Goal: Complete application form: Complete application form

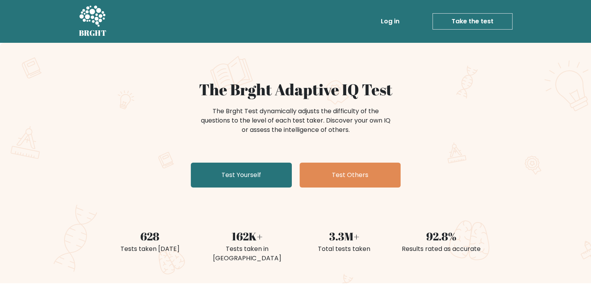
click at [346, 118] on div "The Brght Test dynamically adjusts the difficulty of the questions to the level…" at bounding box center [295, 120] width 194 height 28
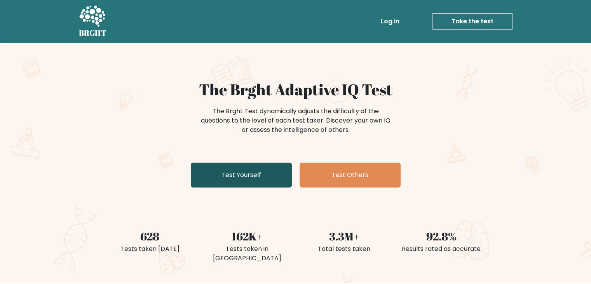
click at [226, 172] on link "Test Yourself" at bounding box center [241, 174] width 101 height 25
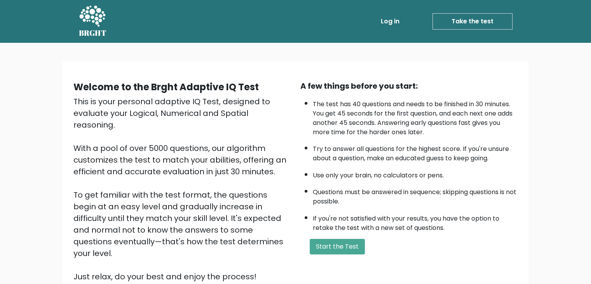
click at [349, 252] on div "A few things before you start: The test has 40 questions and needs to be finish…" at bounding box center [409, 181] width 227 height 202
click at [334, 251] on button "Start the Test" at bounding box center [337, 247] width 55 height 16
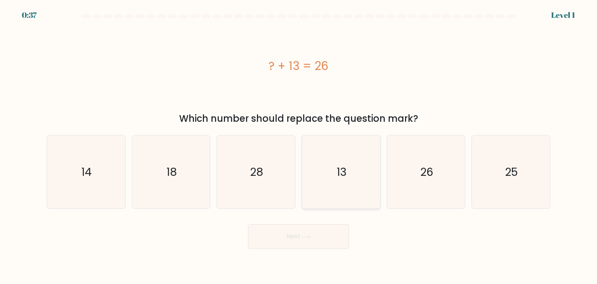
click at [344, 200] on icon "13" at bounding box center [340, 171] width 73 height 73
click at [299, 146] on input "d. 13" at bounding box center [298, 144] width 0 height 4
radio input "true"
click at [324, 231] on button "Next" at bounding box center [298, 236] width 101 height 25
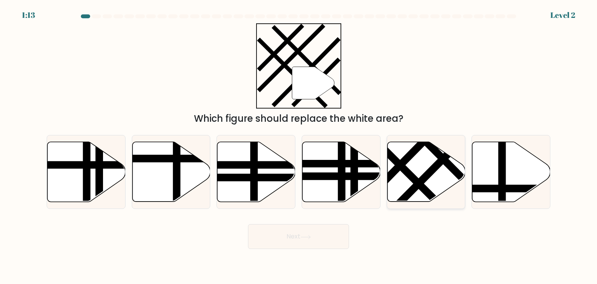
click at [424, 183] on icon at bounding box center [426, 172] width 78 height 60
click at [299, 146] on input "e." at bounding box center [298, 144] width 0 height 4
radio input "true"
click at [332, 234] on button "Next" at bounding box center [298, 236] width 101 height 25
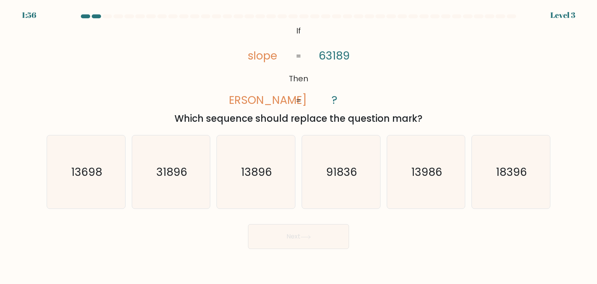
click at [385, 238] on div "Next" at bounding box center [298, 233] width 513 height 31
click at [169, 197] on icon "31896" at bounding box center [170, 171] width 73 height 73
click at [298, 146] on input "b. 31896" at bounding box center [298, 144] width 0 height 4
radio input "true"
click at [308, 247] on button "Next" at bounding box center [298, 236] width 101 height 25
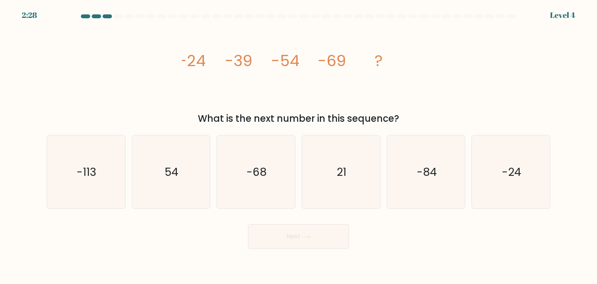
click at [404, 244] on div "Next" at bounding box center [298, 233] width 513 height 31
click at [419, 172] on text "-84" at bounding box center [426, 172] width 20 height 16
click at [299, 146] on input "e. -84" at bounding box center [298, 144] width 0 height 4
radio input "true"
click at [320, 230] on button "Next" at bounding box center [298, 236] width 101 height 25
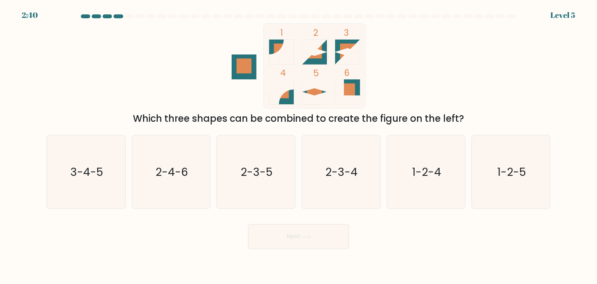
click at [421, 252] on body "2:40 Level 5" at bounding box center [298, 142] width 597 height 284
click at [76, 195] on icon "3-4-5" at bounding box center [85, 171] width 73 height 73
click at [298, 146] on input "a. 3-4-5" at bounding box center [298, 144] width 0 height 4
radio input "true"
click at [272, 246] on button "Next" at bounding box center [298, 236] width 101 height 25
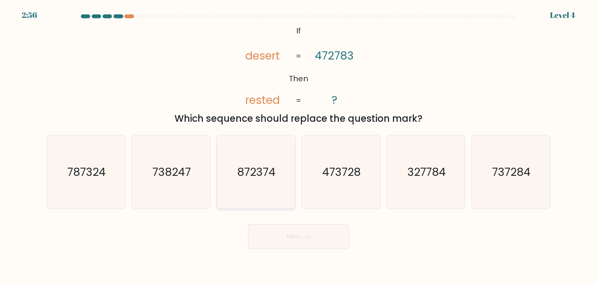
click at [248, 196] on icon "872374" at bounding box center [255, 171] width 73 height 73
click at [298, 146] on input "c. 872374" at bounding box center [298, 144] width 0 height 4
radio input "true"
click at [288, 249] on body "2:56 Level 4 If" at bounding box center [298, 142] width 597 height 284
click at [294, 243] on button "Next" at bounding box center [298, 236] width 101 height 25
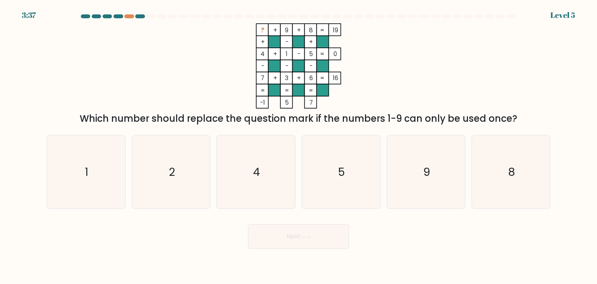
click at [449, 237] on div "Next" at bounding box center [298, 233] width 513 height 31
click at [176, 179] on icon "2" at bounding box center [170, 171] width 73 height 73
click at [298, 146] on input "b. 2" at bounding box center [298, 144] width 0 height 4
radio input "true"
click at [336, 246] on button "Next" at bounding box center [298, 236] width 101 height 25
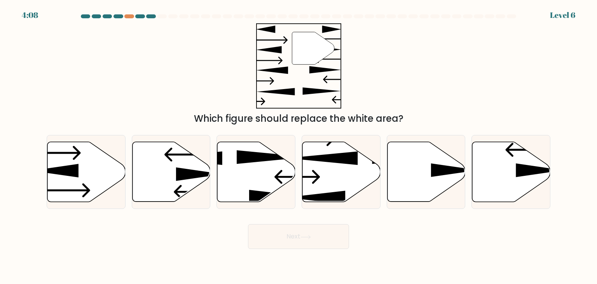
click at [437, 248] on div "Next" at bounding box center [298, 233] width 513 height 31
click at [179, 179] on icon at bounding box center [199, 174] width 47 height 14
click at [298, 146] on input "b." at bounding box center [298, 144] width 0 height 4
radio input "true"
click at [276, 231] on button "Next" at bounding box center [298, 236] width 101 height 25
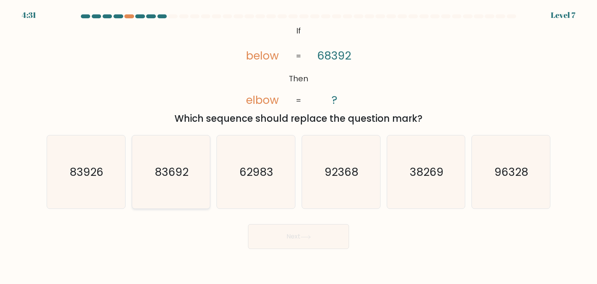
click at [172, 204] on icon "83692" at bounding box center [170, 171] width 73 height 73
click at [298, 146] on input "b. 83692" at bounding box center [298, 144] width 0 height 4
radio input "true"
drag, startPoint x: 330, startPoint y: 253, endPoint x: 327, endPoint y: 251, distance: 4.2
click at [327, 251] on body "4:30 Level 7 If" at bounding box center [298, 142] width 597 height 284
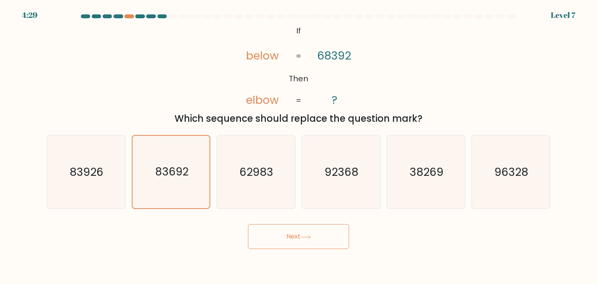
drag, startPoint x: 323, startPoint y: 249, endPoint x: 305, endPoint y: 242, distance: 20.1
click at [305, 242] on body "4:29 Level 7 If" at bounding box center [298, 142] width 597 height 284
click at [305, 242] on button "Next" at bounding box center [298, 236] width 101 height 25
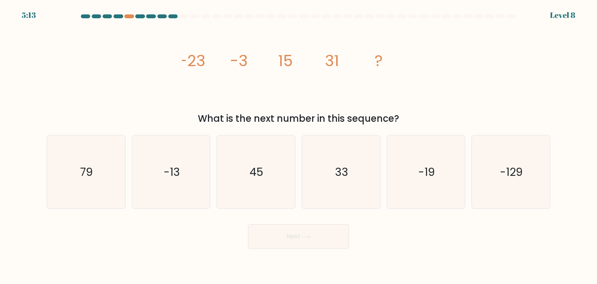
click at [409, 243] on div "Next" at bounding box center [298, 233] width 513 height 31
click at [169, 171] on text "-13" at bounding box center [172, 172] width 16 height 16
click at [298, 146] on input "b. -13" at bounding box center [298, 144] width 0 height 4
radio input "true"
click at [333, 233] on button "Next" at bounding box center [298, 236] width 101 height 25
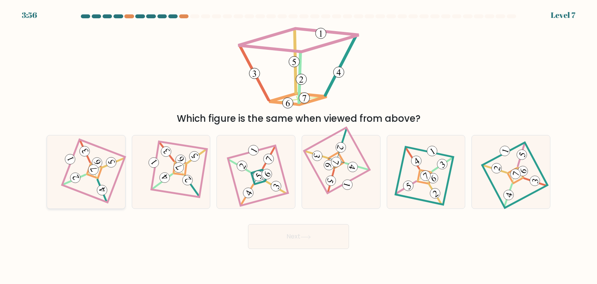
click at [107, 175] on icon at bounding box center [86, 172] width 50 height 59
click at [298, 146] on input "a." at bounding box center [298, 144] width 0 height 4
radio input "true"
click at [306, 242] on button "Next" at bounding box center [298, 236] width 101 height 25
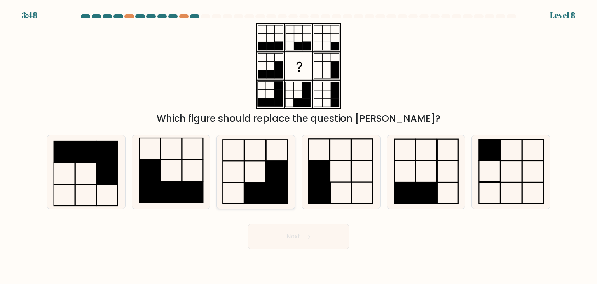
click at [275, 187] on rect at bounding box center [276, 193] width 21 height 21
click at [298, 146] on input "c." at bounding box center [298, 144] width 0 height 4
radio input "true"
click at [315, 232] on button "Next" at bounding box center [298, 236] width 101 height 25
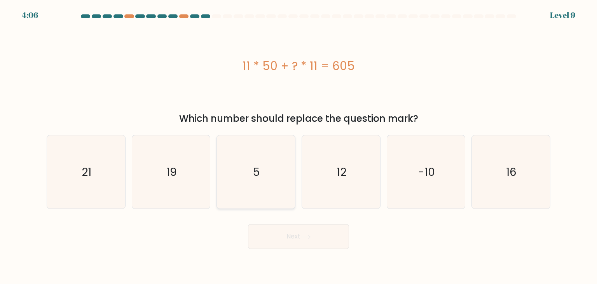
click at [259, 174] on text "5" at bounding box center [256, 172] width 7 height 16
click at [298, 146] on input "c. 5" at bounding box center [298, 144] width 0 height 4
radio input "true"
click at [299, 225] on button "Next" at bounding box center [298, 236] width 101 height 25
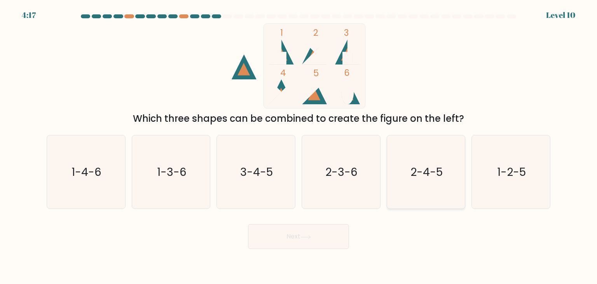
click at [445, 176] on icon "2-4-5" at bounding box center [425, 171] width 73 height 73
click at [299, 146] on input "e. 2-4-5" at bounding box center [298, 144] width 0 height 4
radio input "true"
click at [289, 242] on button "Next" at bounding box center [298, 236] width 101 height 25
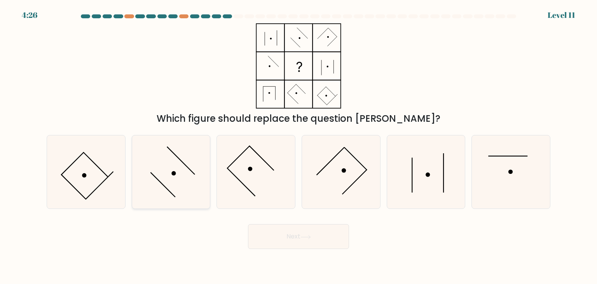
click at [169, 187] on icon at bounding box center [170, 171] width 73 height 73
click at [298, 146] on input "b." at bounding box center [298, 144] width 0 height 4
radio input "true"
click at [336, 237] on button "Next" at bounding box center [298, 236] width 101 height 25
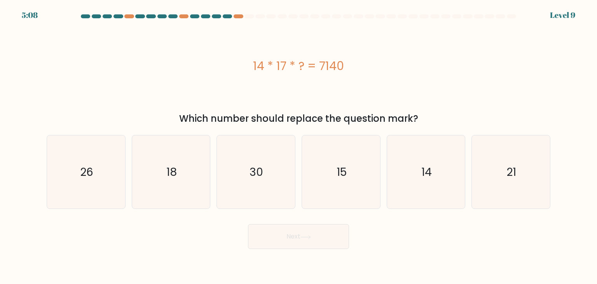
click at [460, 251] on body "5:08 Level 9 a." at bounding box center [298, 142] width 597 height 284
click at [250, 145] on icon "30" at bounding box center [255, 171] width 73 height 73
click at [298, 145] on input "c. 30" at bounding box center [298, 144] width 0 height 4
radio input "true"
click at [325, 240] on button "Next" at bounding box center [298, 236] width 101 height 25
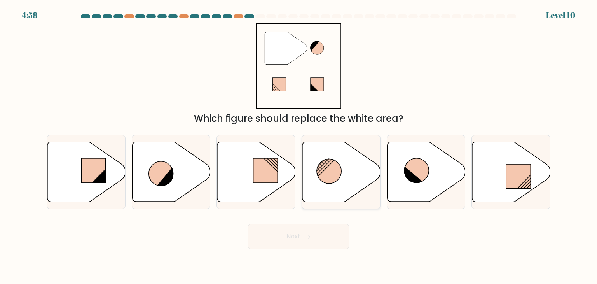
click at [332, 179] on circle at bounding box center [329, 170] width 24 height 24
click at [299, 146] on input "d." at bounding box center [298, 144] width 0 height 4
radio input "true"
click at [331, 227] on button "Next" at bounding box center [298, 236] width 101 height 25
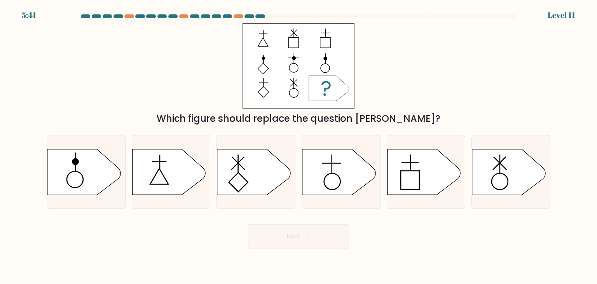
click at [562, 97] on form "a." at bounding box center [298, 131] width 597 height 234
click at [353, 176] on icon at bounding box center [338, 171] width 73 height 45
click at [299, 146] on input "d." at bounding box center [298, 144] width 0 height 4
radio input "true"
click at [323, 237] on button "Next" at bounding box center [298, 236] width 101 height 25
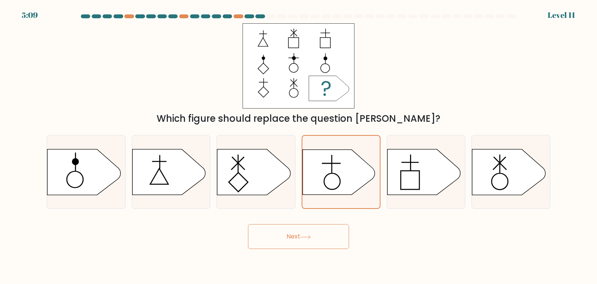
click at [392, 258] on body "5:09 Level 11" at bounding box center [298, 142] width 597 height 284
click at [331, 238] on button "Next" at bounding box center [298, 236] width 101 height 25
click at [410, 235] on div "Next" at bounding box center [298, 233] width 513 height 31
click at [348, 177] on icon at bounding box center [339, 171] width 72 height 45
click at [299, 146] on input "d." at bounding box center [298, 144] width 0 height 4
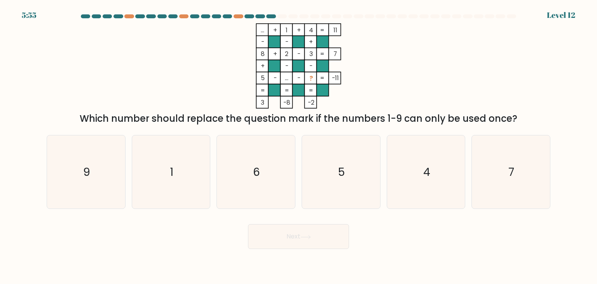
click at [411, 242] on div "Next" at bounding box center [298, 233] width 513 height 31
click at [73, 170] on icon "9" at bounding box center [85, 171] width 73 height 73
click at [298, 146] on input "a. 9" at bounding box center [298, 144] width 0 height 4
radio input "true"
click at [297, 243] on button "Next" at bounding box center [298, 236] width 101 height 25
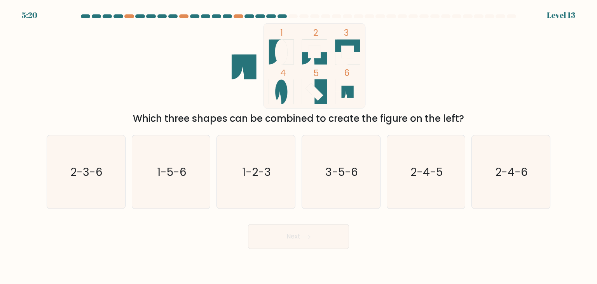
click at [557, 179] on form at bounding box center [298, 131] width 597 height 234
click at [512, 175] on text "2-4-6" at bounding box center [511, 172] width 33 height 16
click at [299, 146] on input "f. 2-4-6" at bounding box center [298, 144] width 0 height 4
radio input "true"
click at [311, 241] on button "Next" at bounding box center [298, 236] width 101 height 25
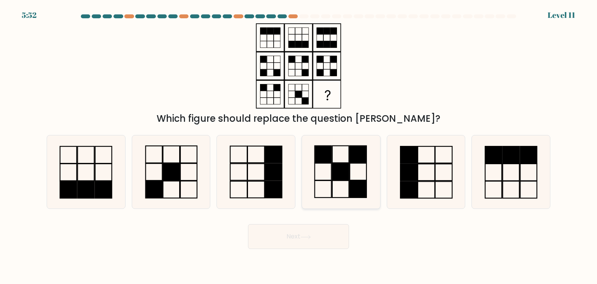
click at [336, 189] on icon at bounding box center [340, 171] width 73 height 73
click at [299, 146] on input "d." at bounding box center [298, 144] width 0 height 4
radio input "true"
click at [271, 241] on button "Next" at bounding box center [298, 236] width 101 height 25
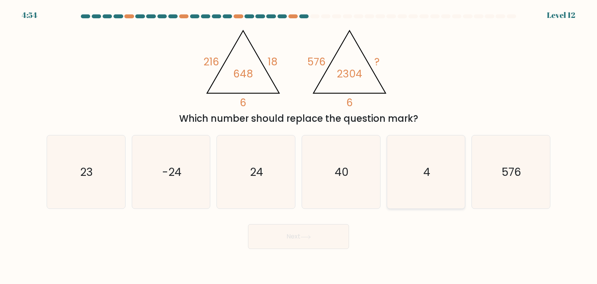
click at [437, 165] on icon "4" at bounding box center [425, 171] width 73 height 73
click at [299, 146] on input "e. 4" at bounding box center [298, 144] width 0 height 4
radio input "true"
click at [317, 240] on button "Next" at bounding box center [298, 236] width 101 height 25
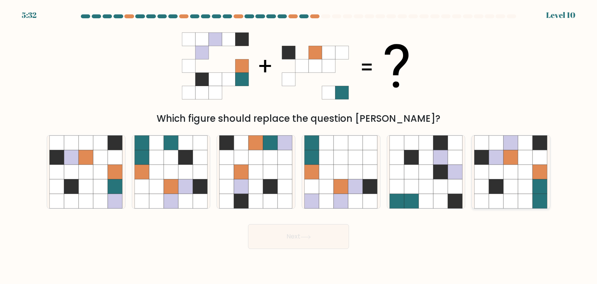
click at [522, 180] on icon at bounding box center [525, 186] width 15 height 15
click at [299, 146] on input "f." at bounding box center [298, 144] width 0 height 4
radio input "true"
click at [331, 242] on button "Next" at bounding box center [298, 236] width 101 height 25
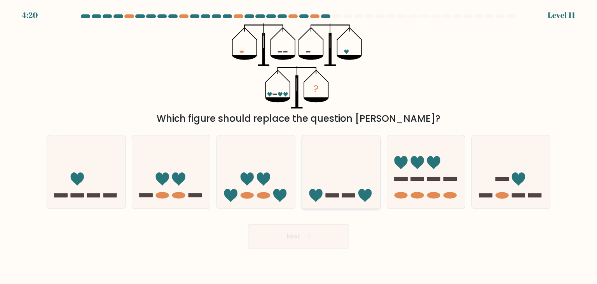
click at [329, 169] on icon at bounding box center [341, 171] width 78 height 64
click at [299, 146] on input "d." at bounding box center [298, 144] width 0 height 4
radio input "true"
click at [297, 235] on button "Next" at bounding box center [298, 236] width 101 height 25
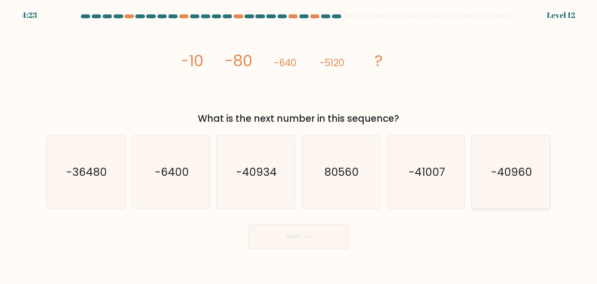
click at [533, 160] on icon "-40960" at bounding box center [510, 171] width 73 height 73
click at [299, 146] on input "f. -40960" at bounding box center [298, 144] width 0 height 4
radio input "true"
click at [289, 237] on button "Next" at bounding box center [298, 236] width 101 height 25
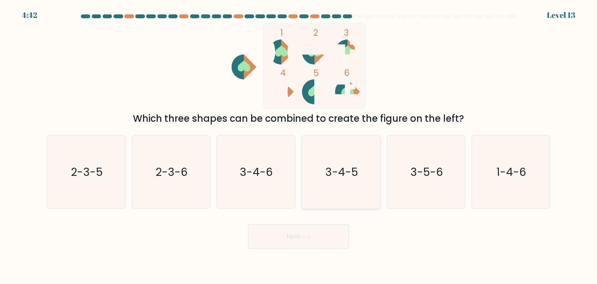
click at [334, 170] on text "3-4-5" at bounding box center [341, 172] width 33 height 16
click at [299, 146] on input "d. 3-4-5" at bounding box center [298, 144] width 0 height 4
radio input "true"
click at [298, 243] on button "Next" at bounding box center [298, 236] width 101 height 25
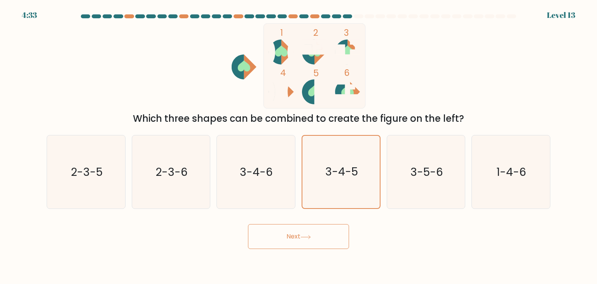
click at [365, 243] on div "Next" at bounding box center [298, 233] width 513 height 31
click at [349, 179] on icon "3-4-5" at bounding box center [341, 172] width 72 height 72
click at [299, 146] on input "d. 3-4-5" at bounding box center [298, 144] width 0 height 4
click at [349, 179] on icon "3-4-5" at bounding box center [341, 172] width 72 height 72
click at [299, 146] on input "d. 3-4-5" at bounding box center [298, 144] width 0 height 4
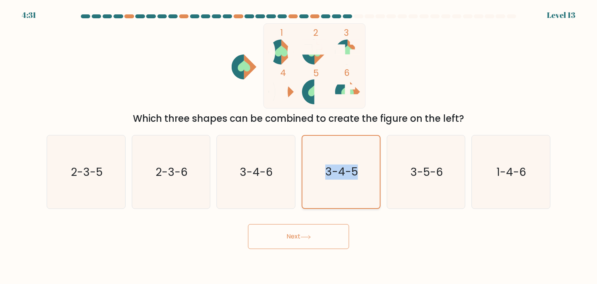
click at [349, 179] on icon "3-4-5" at bounding box center [341, 172] width 72 height 72
click at [299, 146] on input "d. 3-4-5" at bounding box center [298, 144] width 0 height 4
click at [322, 239] on button "Next" at bounding box center [298, 236] width 101 height 25
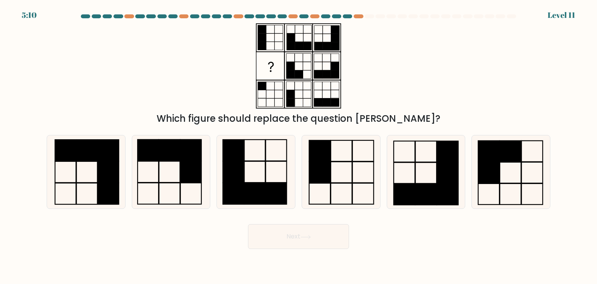
click at [364, 237] on div "Next" at bounding box center [298, 233] width 513 height 31
click at [320, 191] on icon at bounding box center [340, 171] width 73 height 73
click at [299, 146] on input "d." at bounding box center [298, 144] width 0 height 4
radio input "true"
click at [207, 224] on div "Next" at bounding box center [298, 233] width 513 height 31
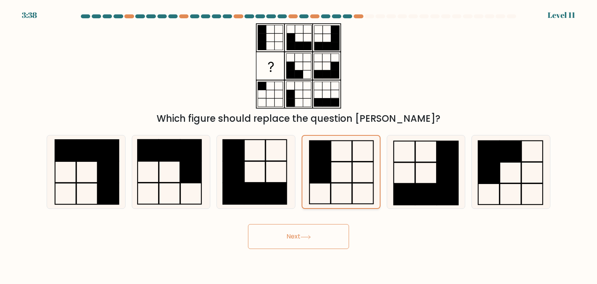
click at [352, 207] on icon at bounding box center [341, 172] width 72 height 72
click at [299, 146] on input "d." at bounding box center [298, 144] width 0 height 4
click at [317, 244] on button "Next" at bounding box center [298, 236] width 101 height 25
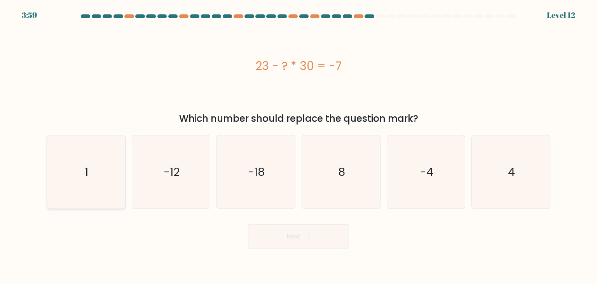
click at [97, 176] on icon "1" at bounding box center [85, 171] width 73 height 73
click at [298, 146] on input "a. 1" at bounding box center [298, 144] width 0 height 4
radio input "true"
click at [280, 245] on button "Next" at bounding box center [298, 236] width 101 height 25
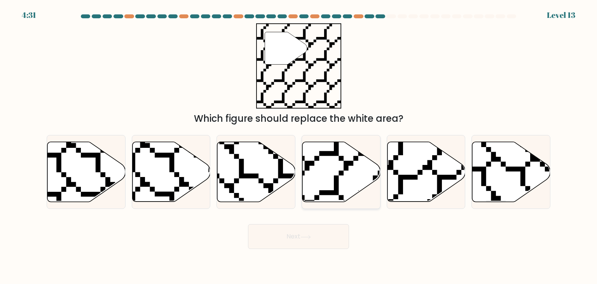
click at [334, 187] on icon at bounding box center [365, 204] width 156 height 157
click at [299, 146] on input "d." at bounding box center [298, 144] width 0 height 4
radio input "true"
click at [323, 248] on button "Next" at bounding box center [298, 236] width 101 height 25
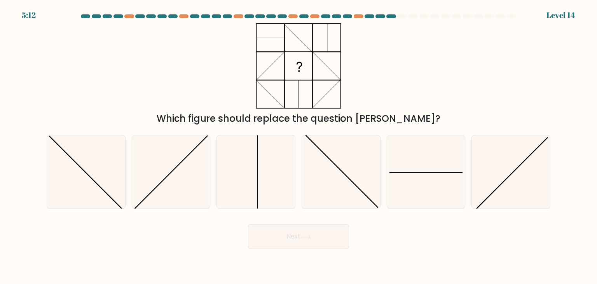
click at [470, 212] on form at bounding box center [298, 131] width 597 height 234
click at [432, 172] on line at bounding box center [426, 172] width 75 height 0
click at [299, 146] on input "e." at bounding box center [298, 144] width 0 height 4
radio input "true"
click at [318, 238] on button "Next" at bounding box center [298, 236] width 101 height 25
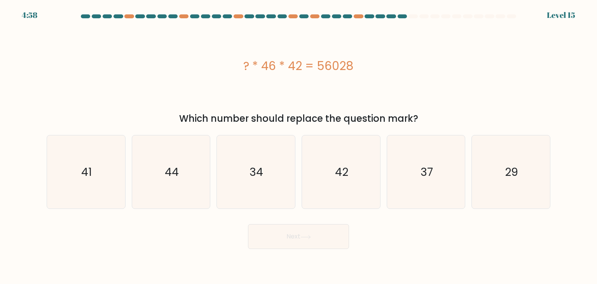
click at [195, 249] on body "4:58 Level 15" at bounding box center [298, 142] width 597 height 284
click at [509, 175] on text "29" at bounding box center [511, 172] width 13 height 16
click at [299, 146] on input "f. 29" at bounding box center [298, 144] width 0 height 4
radio input "true"
click at [292, 239] on button "Next" at bounding box center [298, 236] width 101 height 25
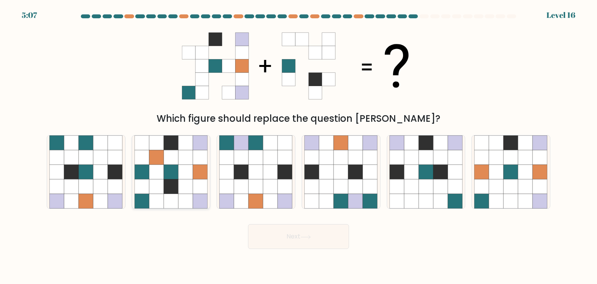
click at [166, 196] on icon at bounding box center [171, 201] width 15 height 15
click at [298, 146] on input "b." at bounding box center [298, 144] width 0 height 4
radio input "true"
click at [292, 238] on button "Next" at bounding box center [298, 236] width 101 height 25
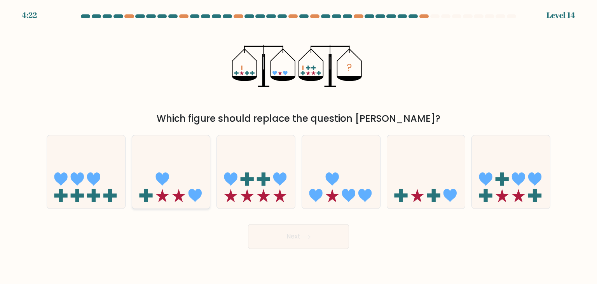
click at [192, 159] on icon at bounding box center [171, 171] width 78 height 64
click at [298, 146] on input "b." at bounding box center [298, 144] width 0 height 4
radio input "true"
click at [325, 239] on button "Next" at bounding box center [298, 236] width 101 height 25
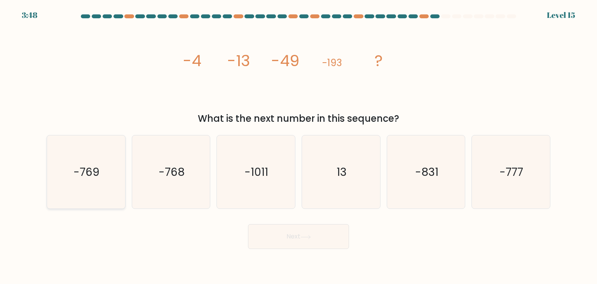
click at [66, 173] on icon "-769" at bounding box center [85, 171] width 73 height 73
click at [298, 146] on input "a. -769" at bounding box center [298, 144] width 0 height 4
radio input "true"
click at [283, 246] on button "Next" at bounding box center [298, 236] width 101 height 25
click at [332, 245] on button "Next" at bounding box center [298, 236] width 101 height 25
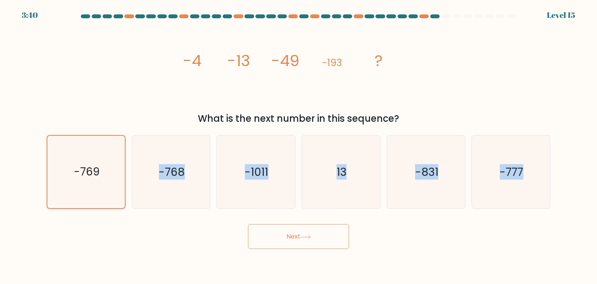
drag, startPoint x: 64, startPoint y: 215, endPoint x: 105, endPoint y: 195, distance: 45.7
click at [105, 195] on form at bounding box center [298, 131] width 597 height 234
click at [105, 195] on icon "-769" at bounding box center [86, 172] width 72 height 72
click at [298, 146] on input "a. -769" at bounding box center [298, 144] width 0 height 4
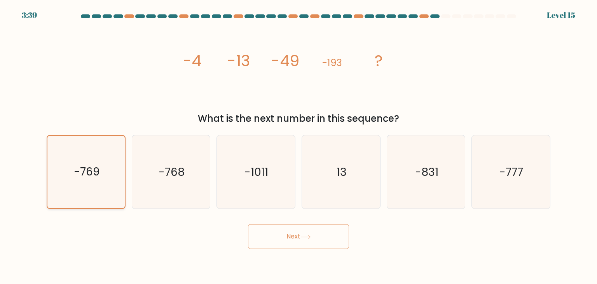
click at [115, 195] on icon "-769" at bounding box center [86, 172] width 72 height 72
click at [298, 146] on input "a. -769" at bounding box center [298, 144] width 0 height 4
click at [323, 234] on button "Next" at bounding box center [298, 236] width 101 height 25
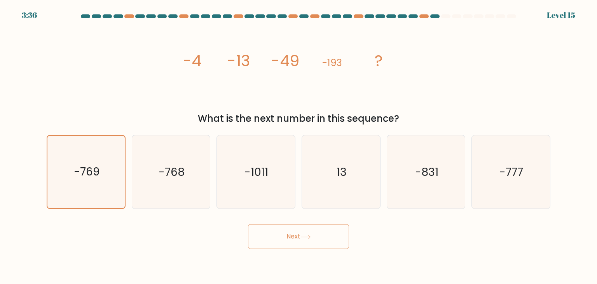
click at [323, 234] on button "Next" at bounding box center [298, 236] width 101 height 25
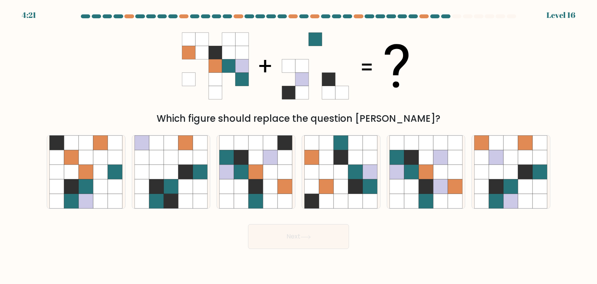
click at [427, 238] on div "Next" at bounding box center [298, 233] width 513 height 31
click at [350, 174] on icon at bounding box center [355, 171] width 15 height 15
click at [299, 146] on input "d." at bounding box center [298, 144] width 0 height 4
radio input "true"
click at [314, 231] on button "Next" at bounding box center [298, 236] width 101 height 25
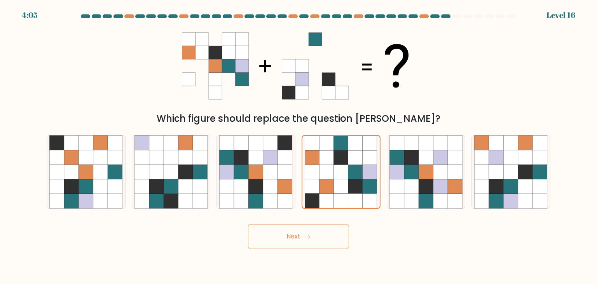
click at [386, 240] on div "Next" at bounding box center [298, 233] width 513 height 31
click at [355, 206] on icon at bounding box center [355, 200] width 14 height 14
click at [299, 146] on input "d." at bounding box center [298, 144] width 0 height 4
click at [323, 233] on button "Next" at bounding box center [298, 236] width 101 height 25
click at [411, 242] on div "Next" at bounding box center [298, 233] width 513 height 31
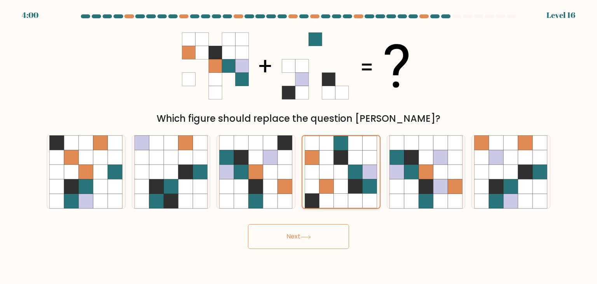
click at [354, 195] on icon at bounding box center [355, 200] width 14 height 14
click at [299, 146] on input "d." at bounding box center [298, 144] width 0 height 4
click at [322, 224] on button "Next" at bounding box center [298, 236] width 101 height 25
click at [350, 191] on icon at bounding box center [355, 186] width 14 height 14
click at [299, 146] on input "d." at bounding box center [298, 144] width 0 height 4
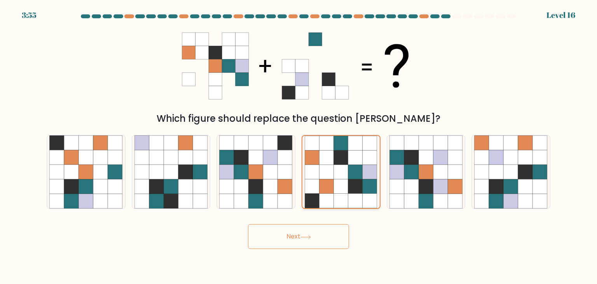
click at [350, 191] on icon at bounding box center [355, 186] width 14 height 14
click at [299, 146] on input "d." at bounding box center [298, 144] width 0 height 4
click at [350, 191] on icon at bounding box center [355, 186] width 14 height 14
click at [299, 146] on input "d." at bounding box center [298, 144] width 0 height 4
click at [350, 191] on icon at bounding box center [355, 186] width 14 height 14
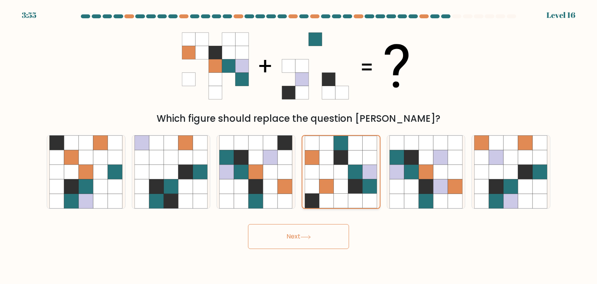
click at [299, 146] on input "d." at bounding box center [298, 144] width 0 height 4
click at [350, 191] on icon at bounding box center [355, 186] width 14 height 14
click at [299, 146] on input "d." at bounding box center [298, 144] width 0 height 4
click at [350, 191] on icon at bounding box center [355, 186] width 14 height 14
click at [299, 146] on input "d." at bounding box center [298, 144] width 0 height 4
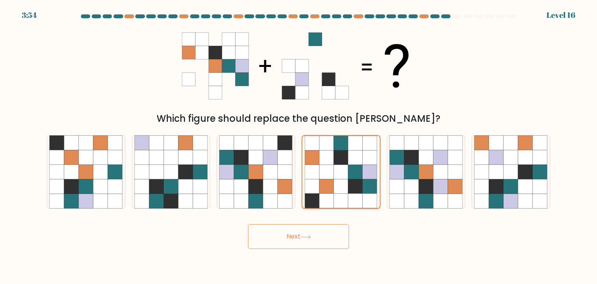
click at [350, 191] on icon at bounding box center [355, 186] width 14 height 14
click at [299, 146] on input "d." at bounding box center [298, 144] width 0 height 4
click at [425, 196] on icon at bounding box center [425, 201] width 15 height 15
click at [299, 146] on input "e." at bounding box center [298, 144] width 0 height 4
radio input "true"
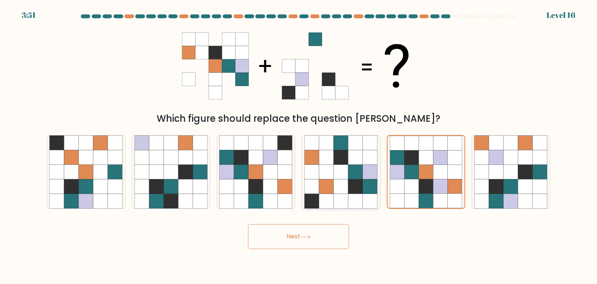
click at [355, 196] on icon at bounding box center [355, 201] width 15 height 15
click at [299, 146] on input "d." at bounding box center [298, 144] width 0 height 4
radio input "true"
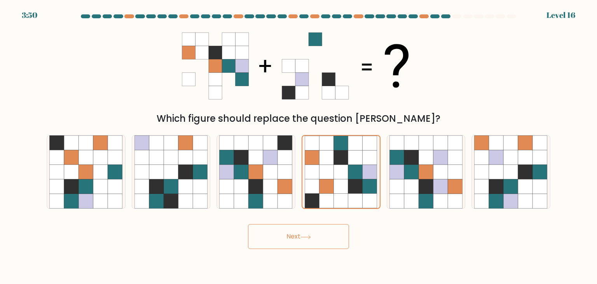
click at [325, 243] on button "Next" at bounding box center [298, 236] width 101 height 25
click at [294, 237] on button "Next" at bounding box center [298, 236] width 101 height 25
click at [389, 230] on div "Next" at bounding box center [298, 233] width 513 height 31
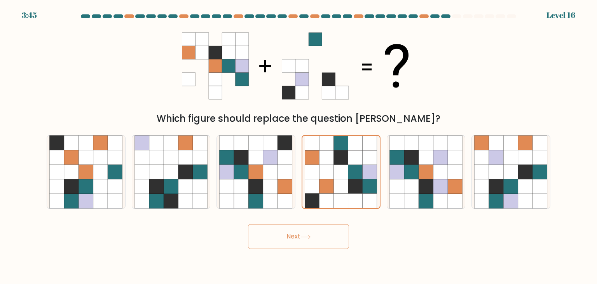
click at [313, 235] on button "Next" at bounding box center [298, 236] width 101 height 25
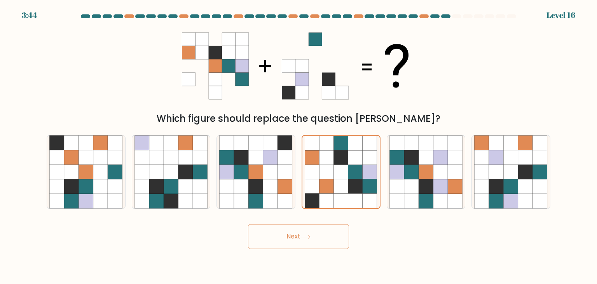
click at [313, 235] on button "Next" at bounding box center [298, 236] width 101 height 25
click at [279, 167] on icon at bounding box center [285, 171] width 15 height 15
click at [298, 146] on input "c." at bounding box center [298, 144] width 0 height 4
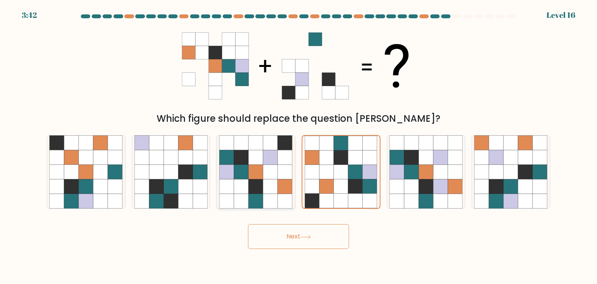
radio input "true"
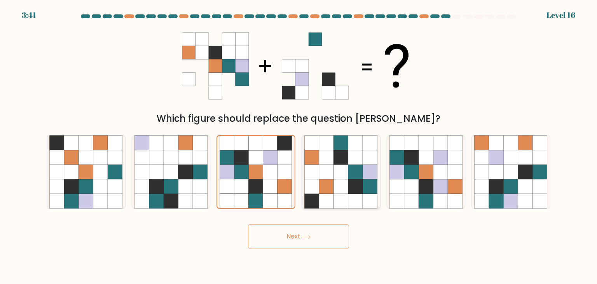
click at [324, 173] on icon at bounding box center [326, 171] width 15 height 15
click at [299, 146] on input "d." at bounding box center [298, 144] width 0 height 4
radio input "true"
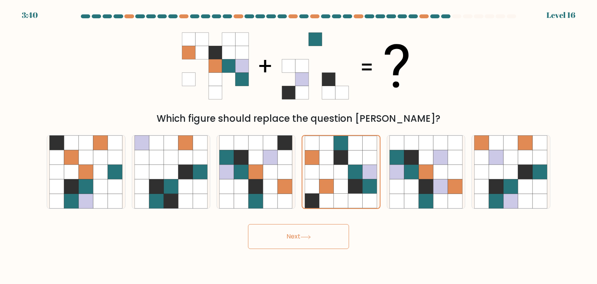
click at [318, 238] on button "Next" at bounding box center [298, 236] width 101 height 25
click at [435, 162] on icon at bounding box center [440, 157] width 15 height 15
click at [299, 146] on input "e." at bounding box center [298, 144] width 0 height 4
radio input "true"
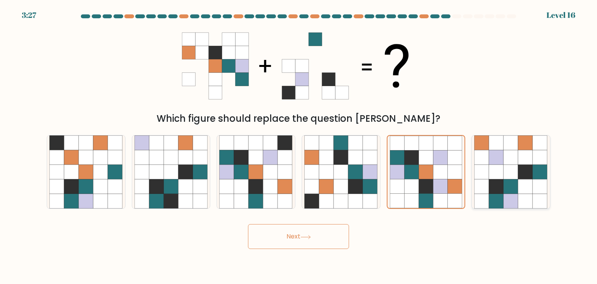
click at [499, 172] on icon at bounding box center [496, 171] width 15 height 15
click at [299, 146] on input "f." at bounding box center [298, 144] width 0 height 4
radio input "true"
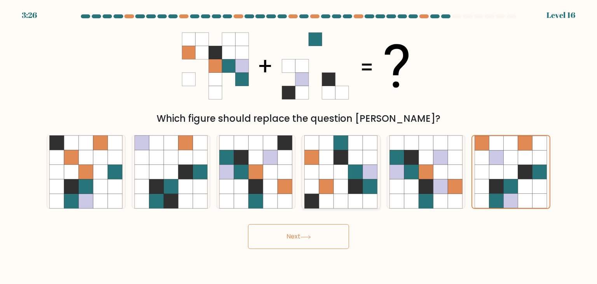
click at [354, 174] on icon at bounding box center [355, 171] width 15 height 15
click at [299, 146] on input "d." at bounding box center [298, 144] width 0 height 4
radio input "true"
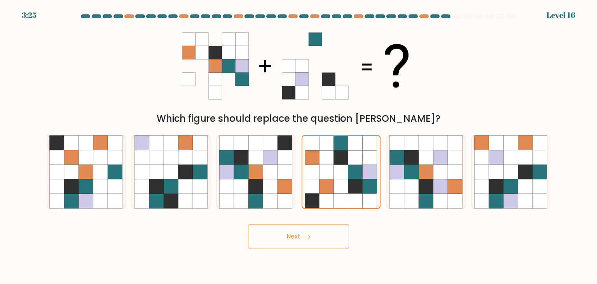
click at [344, 57] on icon at bounding box center [341, 52] width 13 height 13
click at [360, 191] on icon at bounding box center [355, 186] width 14 height 14
click at [299, 146] on input "d." at bounding box center [298, 144] width 0 height 4
click at [332, 242] on button "Next" at bounding box center [298, 236] width 101 height 25
click at [291, 241] on button "Next" at bounding box center [298, 236] width 101 height 25
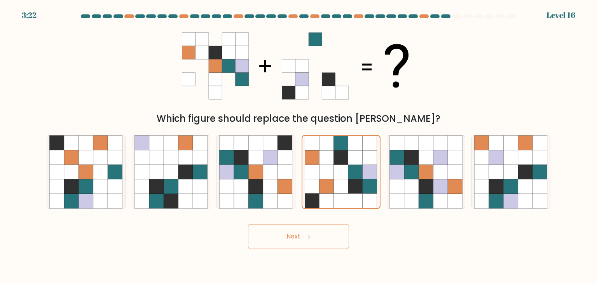
click at [291, 241] on button "Next" at bounding box center [298, 236] width 101 height 25
drag, startPoint x: 247, startPoint y: 235, endPoint x: 264, endPoint y: 239, distance: 17.1
click at [264, 239] on div "Next" at bounding box center [298, 233] width 513 height 31
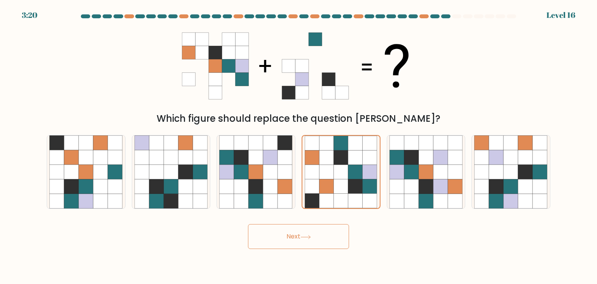
click at [264, 239] on button "Next" at bounding box center [298, 236] width 101 height 25
click at [277, 234] on button "Next" at bounding box center [298, 236] width 101 height 25
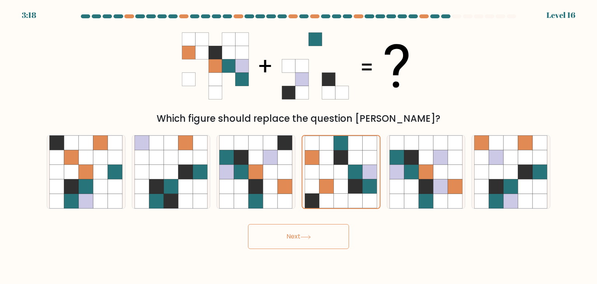
click at [277, 234] on button "Next" at bounding box center [298, 236] width 101 height 25
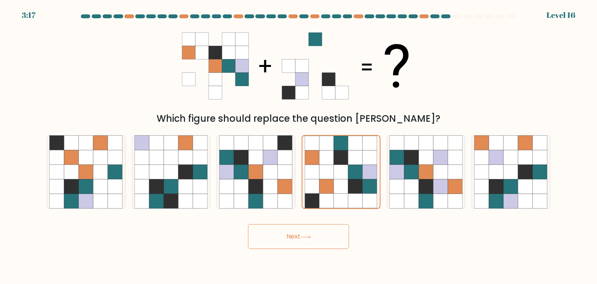
click at [277, 234] on button "Next" at bounding box center [298, 236] width 101 height 25
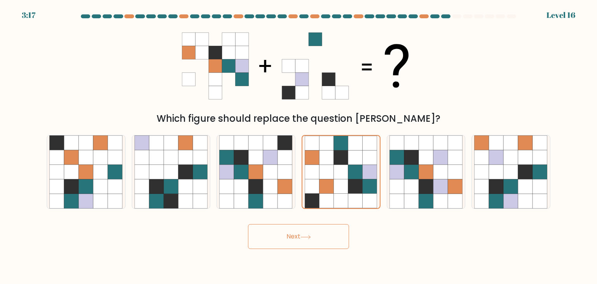
click at [277, 234] on button "Next" at bounding box center [298, 236] width 101 height 25
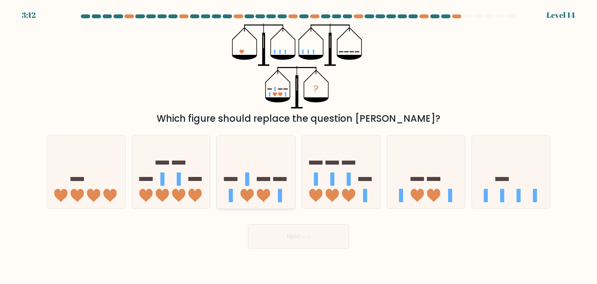
click at [235, 198] on icon at bounding box center [256, 171] width 78 height 64
click at [298, 146] on input "c." at bounding box center [298, 144] width 0 height 4
radio input "true"
click at [337, 247] on button "Next" at bounding box center [298, 236] width 101 height 25
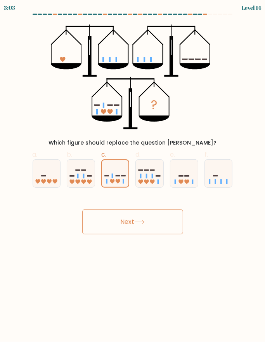
click at [158, 232] on button "Next" at bounding box center [132, 221] width 101 height 25
click at [161, 224] on button "Next" at bounding box center [132, 221] width 101 height 25
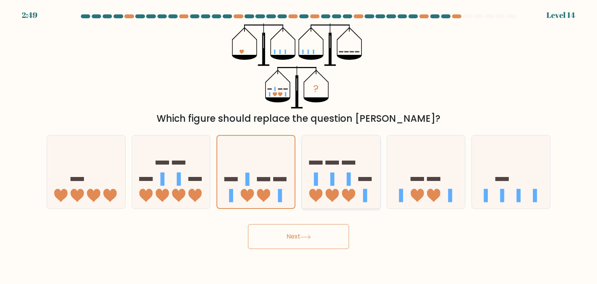
click at [318, 193] on icon at bounding box center [315, 195] width 13 height 13
click at [299, 146] on input "d." at bounding box center [298, 144] width 0 height 4
radio input "true"
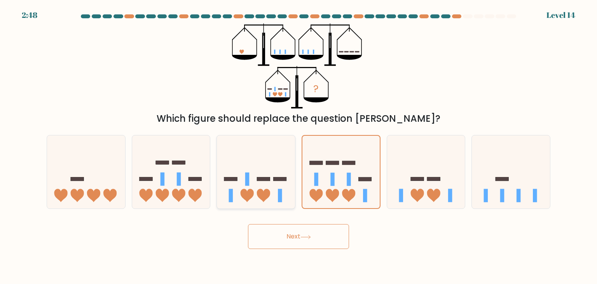
click at [247, 174] on rect at bounding box center [247, 178] width 4 height 13
click at [298, 146] on input "c." at bounding box center [298, 144] width 0 height 4
radio input "true"
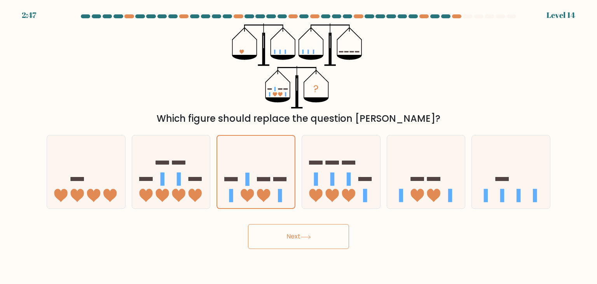
click at [311, 237] on icon at bounding box center [305, 237] width 10 height 4
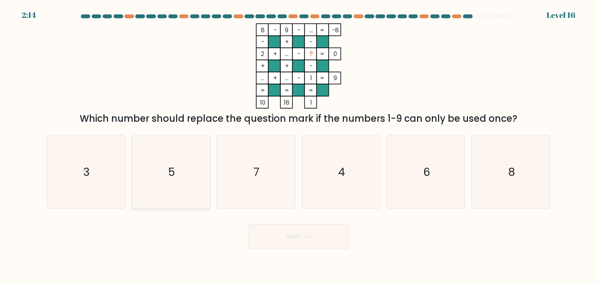
click at [193, 183] on icon "5" at bounding box center [170, 171] width 73 height 73
click at [298, 146] on input "b. 5" at bounding box center [298, 144] width 0 height 4
radio input "true"
click at [301, 228] on button "Next" at bounding box center [298, 236] width 101 height 25
click at [309, 237] on icon at bounding box center [305, 237] width 10 height 4
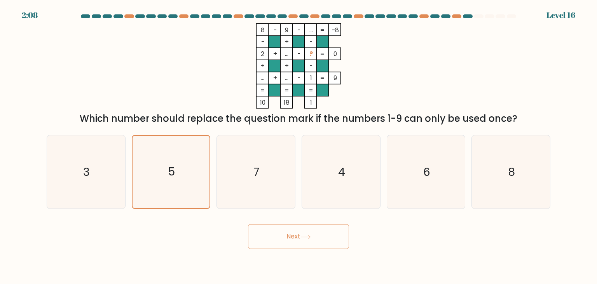
click at [309, 237] on icon at bounding box center [305, 237] width 10 height 4
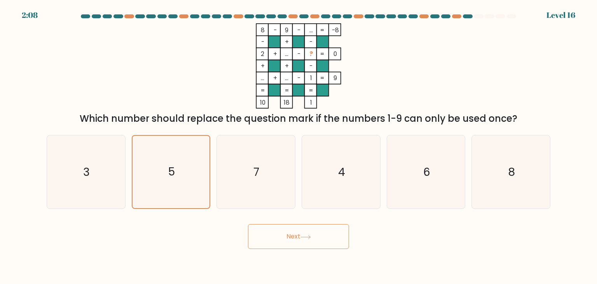
click at [309, 237] on icon at bounding box center [305, 237] width 10 height 4
click at [266, 185] on icon "7" at bounding box center [255, 171] width 73 height 73
click at [298, 146] on input "c. 7" at bounding box center [298, 144] width 0 height 4
radio input "true"
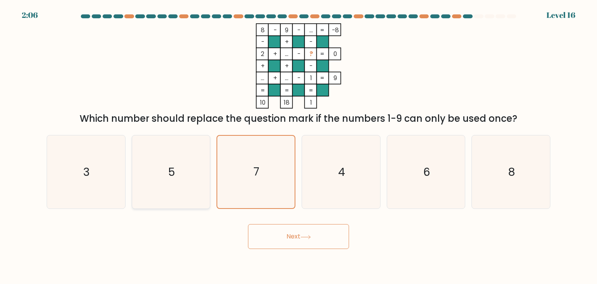
click at [191, 179] on icon "5" at bounding box center [170, 171] width 73 height 73
click at [298, 146] on input "b. 5" at bounding box center [298, 144] width 0 height 4
radio input "true"
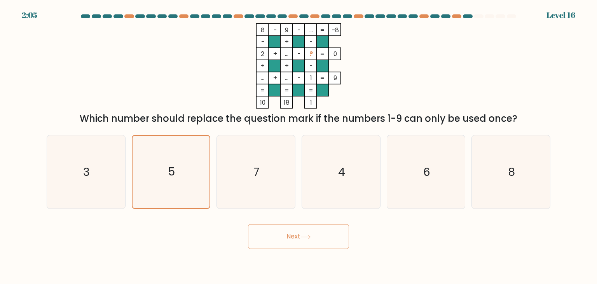
click at [324, 239] on button "Next" at bounding box center [298, 236] width 101 height 25
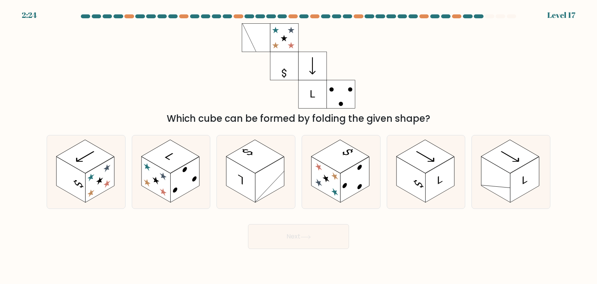
click at [171, 244] on div "Next" at bounding box center [298, 233] width 513 height 31
click at [349, 157] on rect at bounding box center [340, 155] width 58 height 33
click at [299, 146] on input "d." at bounding box center [298, 144] width 0 height 4
radio input "true"
click at [338, 232] on button "Next" at bounding box center [298, 236] width 101 height 25
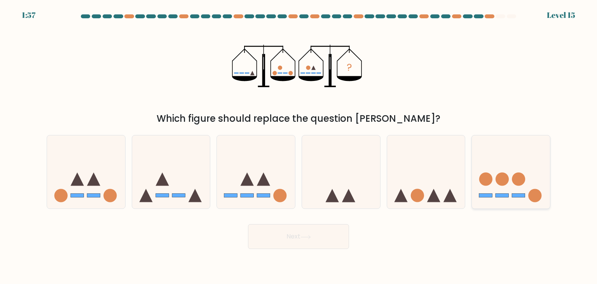
click at [532, 159] on icon at bounding box center [511, 171] width 78 height 64
click at [299, 146] on input "f." at bounding box center [298, 144] width 0 height 4
radio input "true"
click at [329, 236] on button "Next" at bounding box center [298, 236] width 101 height 25
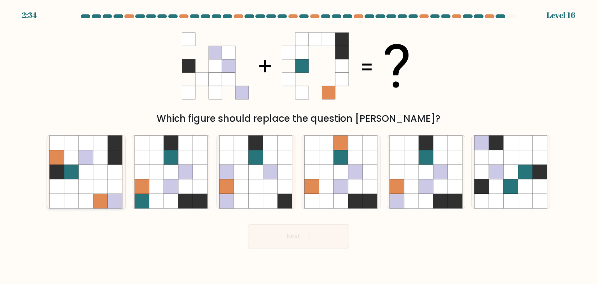
click at [72, 157] on icon at bounding box center [71, 157] width 15 height 15
click at [298, 146] on input "a." at bounding box center [298, 144] width 0 height 4
radio input "true"
click at [327, 243] on button "Next" at bounding box center [298, 236] width 101 height 25
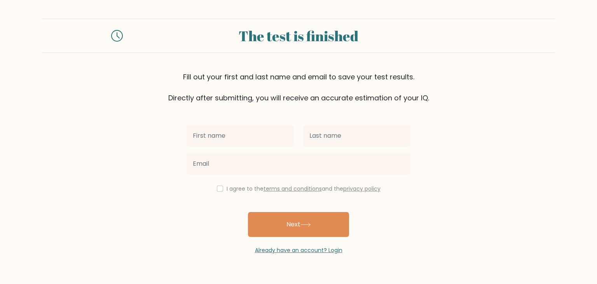
click at [236, 131] on input "text" at bounding box center [239, 136] width 107 height 22
type input "son"
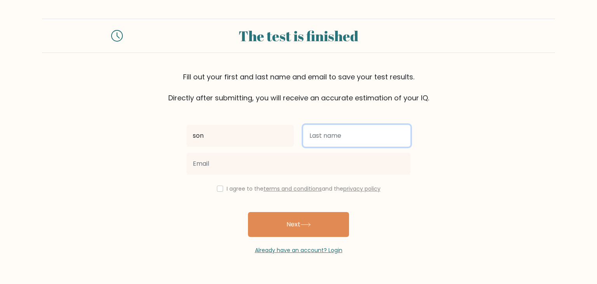
click at [328, 140] on input "text" at bounding box center [356, 136] width 107 height 22
type input "son"
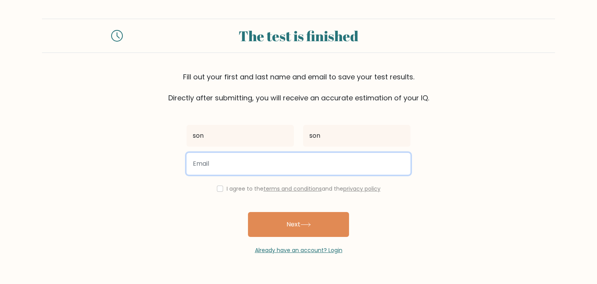
click at [340, 166] on input "email" at bounding box center [298, 164] width 224 height 22
type input "wilsonprajnawira345@gmail.com"
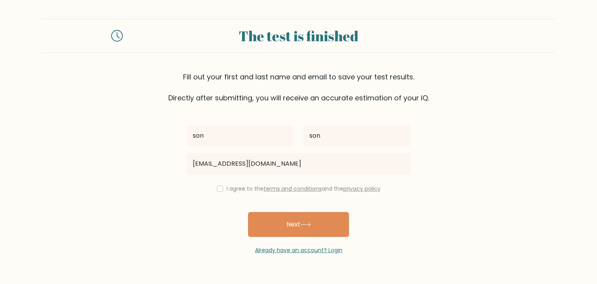
click at [219, 192] on div "I agree to the terms and conditions and the privacy policy" at bounding box center [298, 188] width 233 height 9
click at [219, 189] on input "checkbox" at bounding box center [220, 188] width 6 height 6
checkbox input "true"
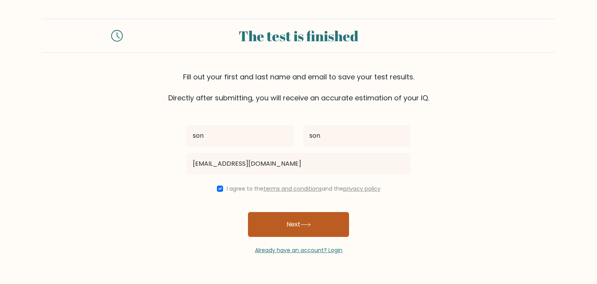
click at [289, 231] on button "Next" at bounding box center [298, 224] width 101 height 25
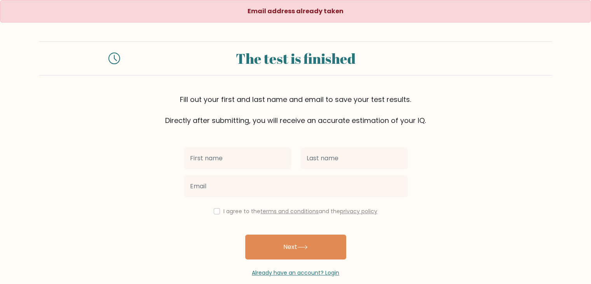
click at [228, 154] on input "text" at bounding box center [237, 158] width 107 height 22
type input "son"
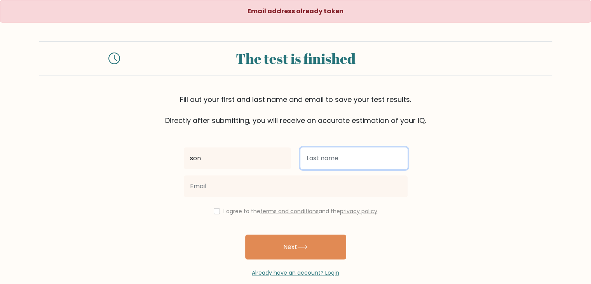
drag, startPoint x: 339, startPoint y: 162, endPoint x: 364, endPoint y: 181, distance: 31.7
click at [364, 181] on div "son I agree to the terms and conditions and the privacy policy Next Already hav…" at bounding box center [295, 200] width 233 height 151
type input "son"
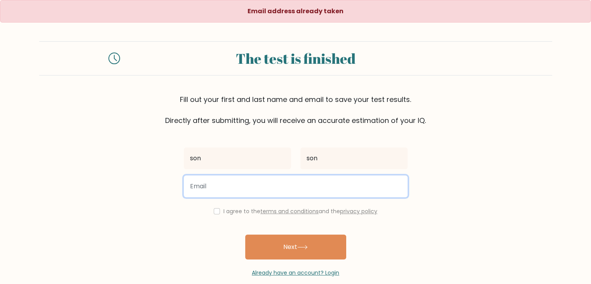
click at [323, 187] on input "email" at bounding box center [296, 186] width 224 height 22
type input "wilsonprajnawiragame@gmail.com"
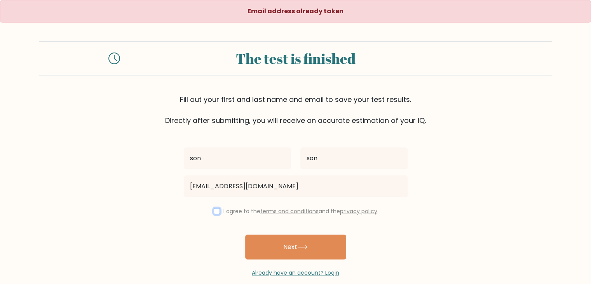
click at [214, 210] on input "checkbox" at bounding box center [217, 211] width 6 height 6
checkbox input "true"
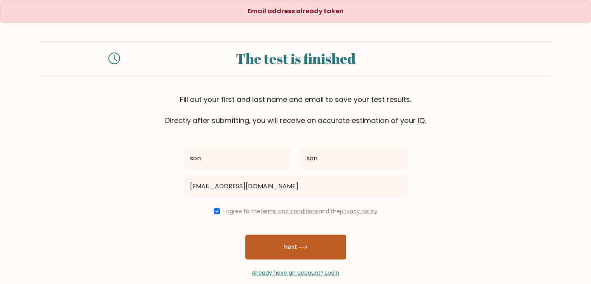
click at [273, 250] on button "Next" at bounding box center [295, 246] width 101 height 25
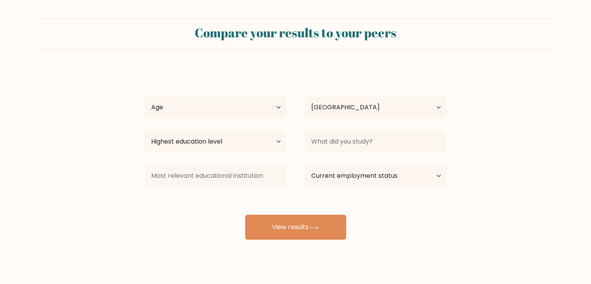
select select "ID"
click at [265, 110] on select "Age Under [DEMOGRAPHIC_DATA] [DEMOGRAPHIC_DATA] [DEMOGRAPHIC_DATA] [DEMOGRAPHIC…" at bounding box center [215, 107] width 141 height 22
select select "18_24"
click at [145, 96] on select "Age Under [DEMOGRAPHIC_DATA] [DEMOGRAPHIC_DATA] [DEMOGRAPHIC_DATA] [DEMOGRAPHIC…" at bounding box center [215, 107] width 141 height 22
click at [210, 140] on select "Highest education level No schooling Primary Lower Secondary Upper Secondary Oc…" at bounding box center [215, 142] width 141 height 22
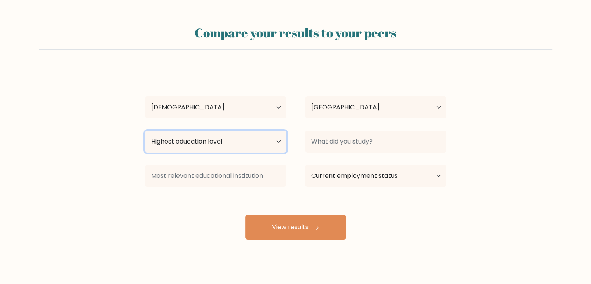
select select "bachelors_degree"
click at [145, 131] on select "Highest education level No schooling Primary Lower Secondary Upper Secondary Oc…" at bounding box center [215, 142] width 141 height 22
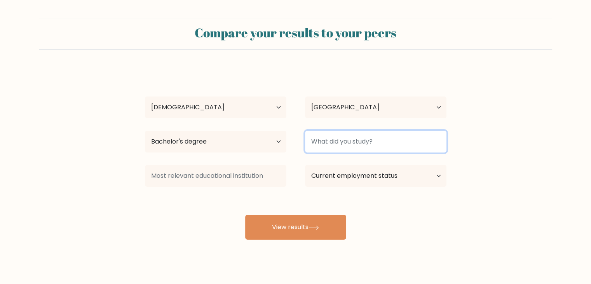
click at [365, 142] on input at bounding box center [375, 142] width 141 height 22
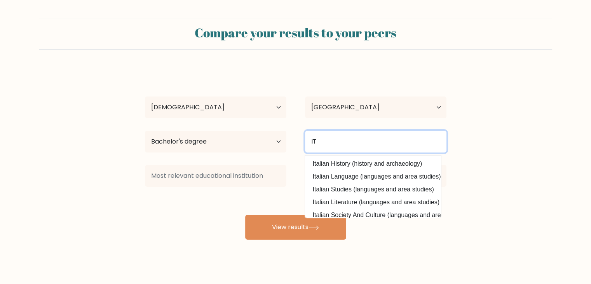
type input "IT"
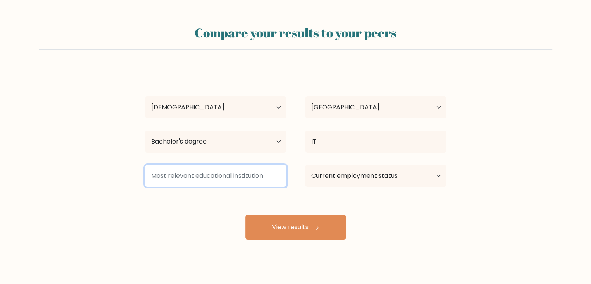
click at [239, 182] on input at bounding box center [215, 176] width 141 height 22
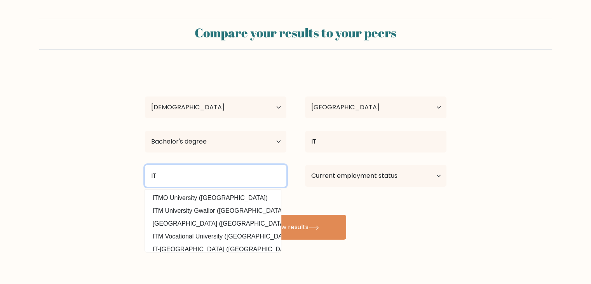
type input "IT"
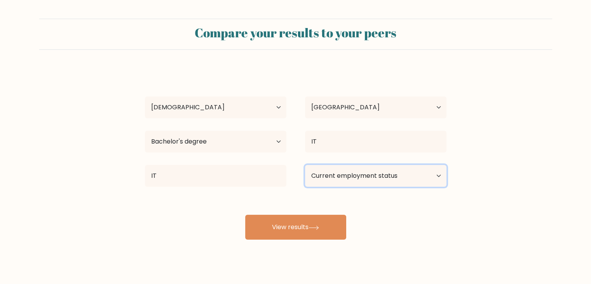
click at [359, 170] on select "Current employment status Employed Student Retired Other / prefer not to answer" at bounding box center [375, 176] width 141 height 22
select select "student"
click at [305, 165] on select "Current employment status Employed Student Retired Other / prefer not to answer" at bounding box center [375, 176] width 141 height 22
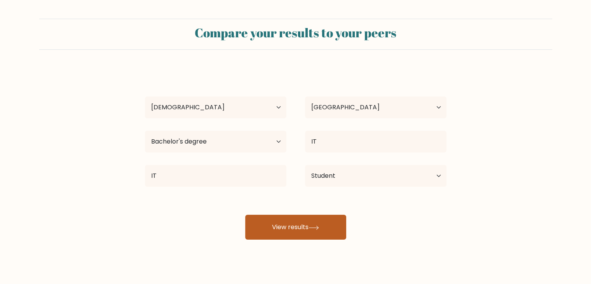
click at [315, 228] on icon at bounding box center [313, 227] width 10 height 4
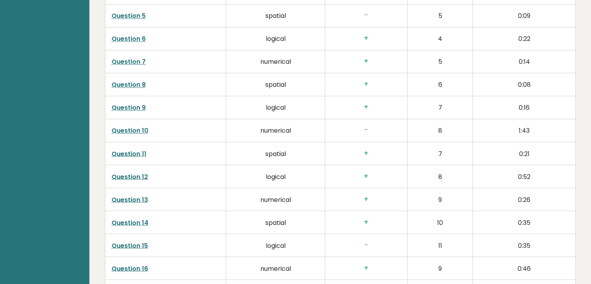
scroll to position [1332, 0]
click at [129, 131] on td "Question 10" at bounding box center [165, 130] width 121 height 23
click at [129, 131] on link "Question 10" at bounding box center [129, 130] width 37 height 9
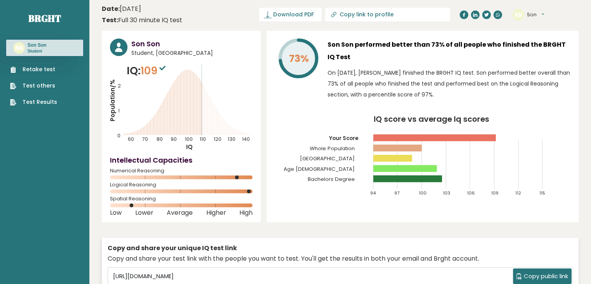
scroll to position [2, 0]
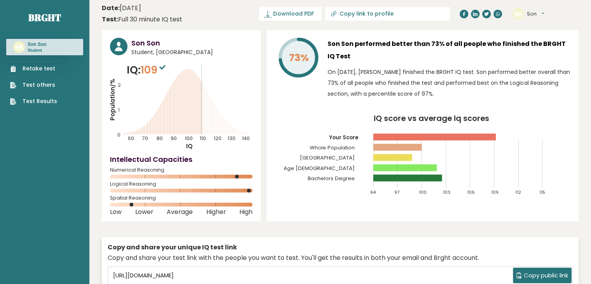
click at [416, 148] on rect at bounding box center [397, 147] width 49 height 7
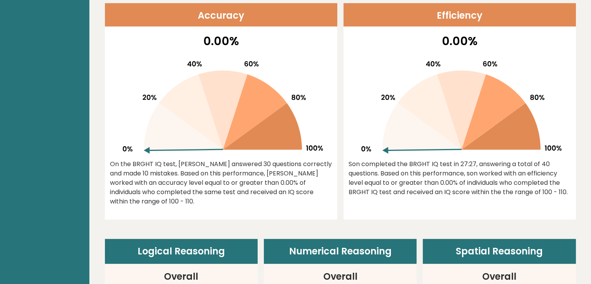
scroll to position [0, 0]
